Goal: Information Seeking & Learning: Understand process/instructions

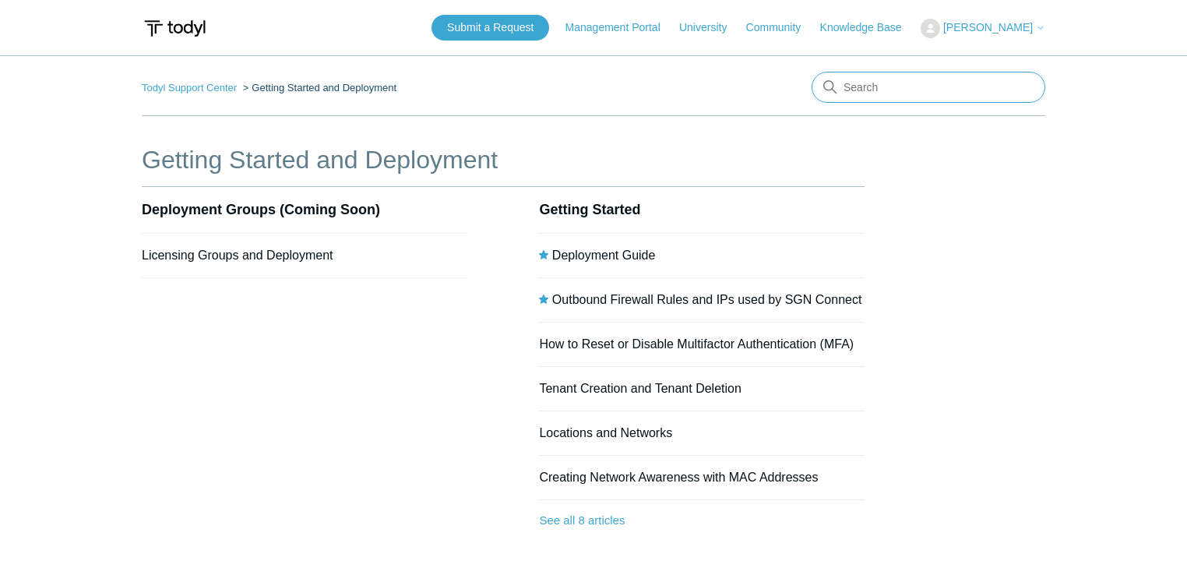
click at [905, 84] on input "Search" at bounding box center [929, 87] width 234 height 31
type input "uninstall"
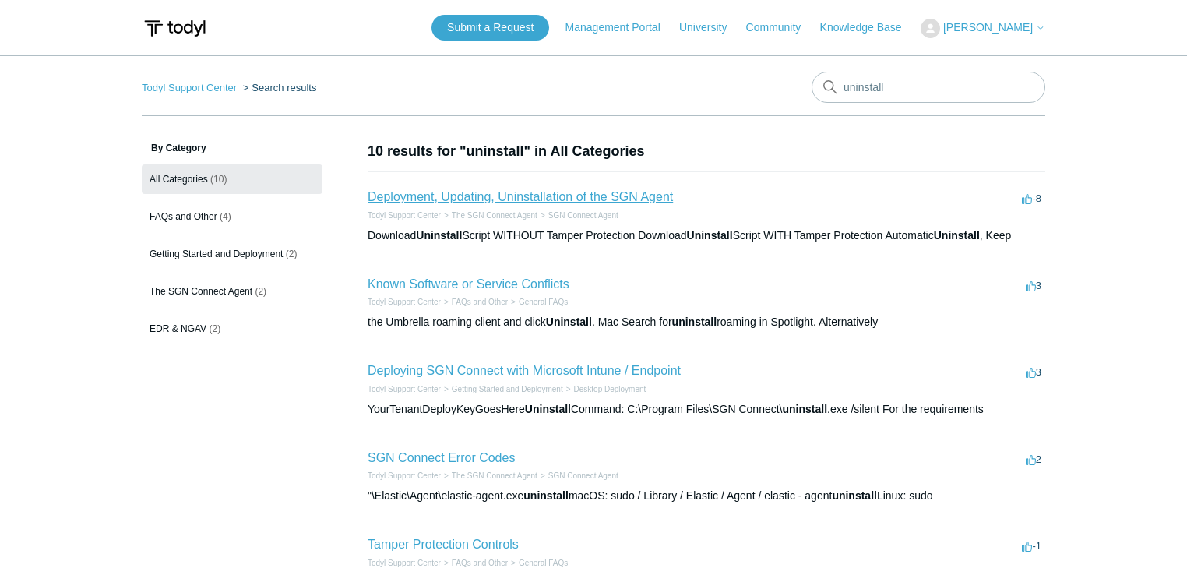
click at [511, 197] on link "Deployment, Updating, Uninstallation of the SGN Agent" at bounding box center [520, 196] width 305 height 13
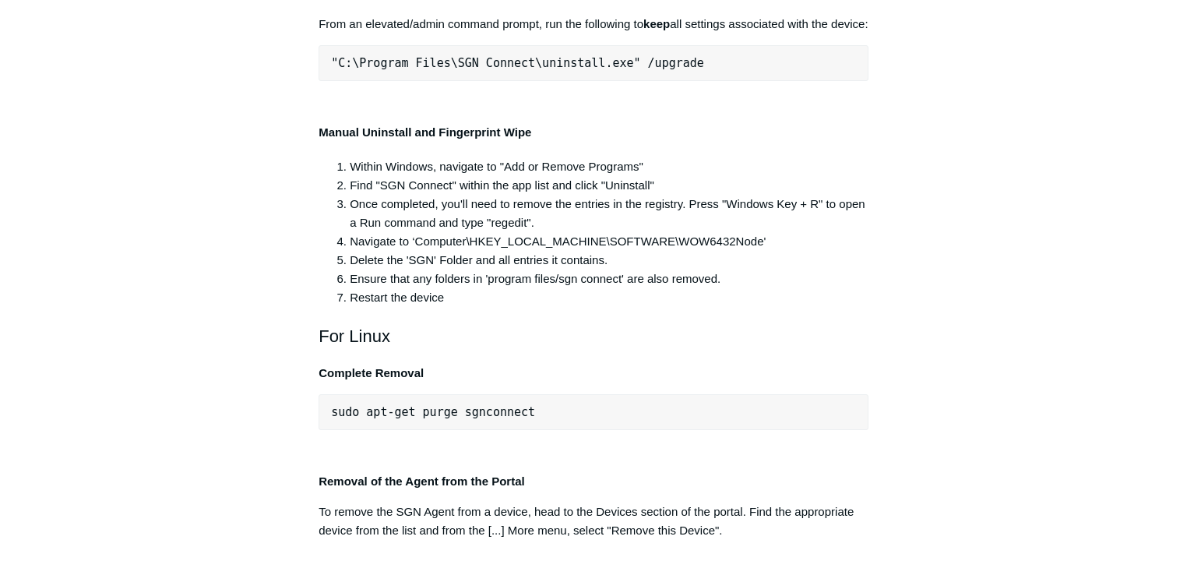
scroll to position [3115, 0]
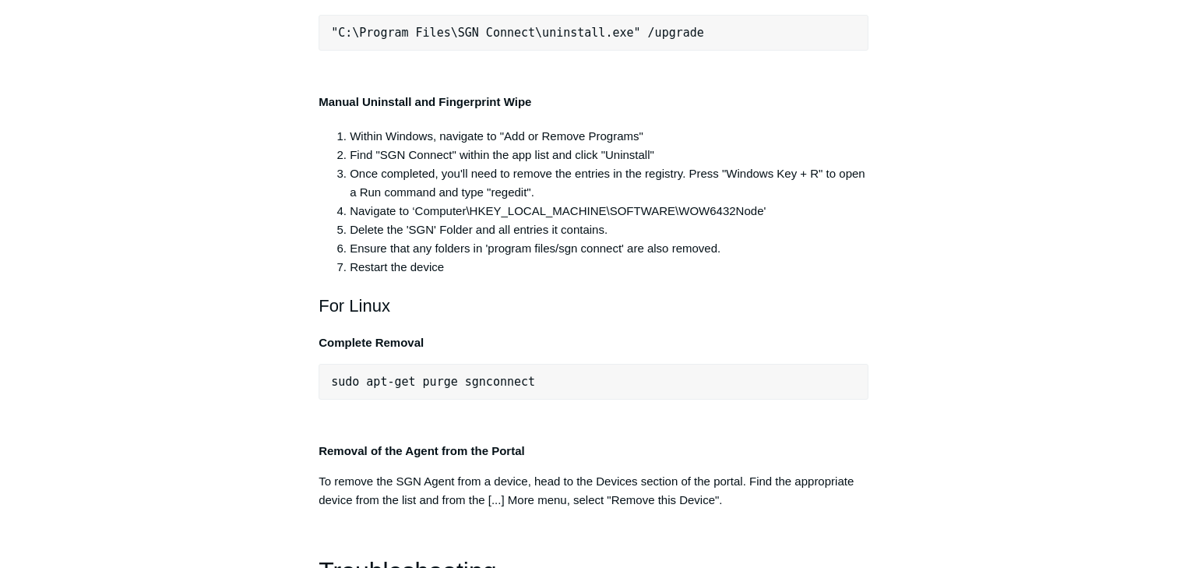
drag, startPoint x: 637, startPoint y: 239, endPoint x: 318, endPoint y: 242, distance: 319.3
copy span ""C:\Program Files\SGN Connect\uninstall.exe""
